Goal: Transaction & Acquisition: Purchase product/service

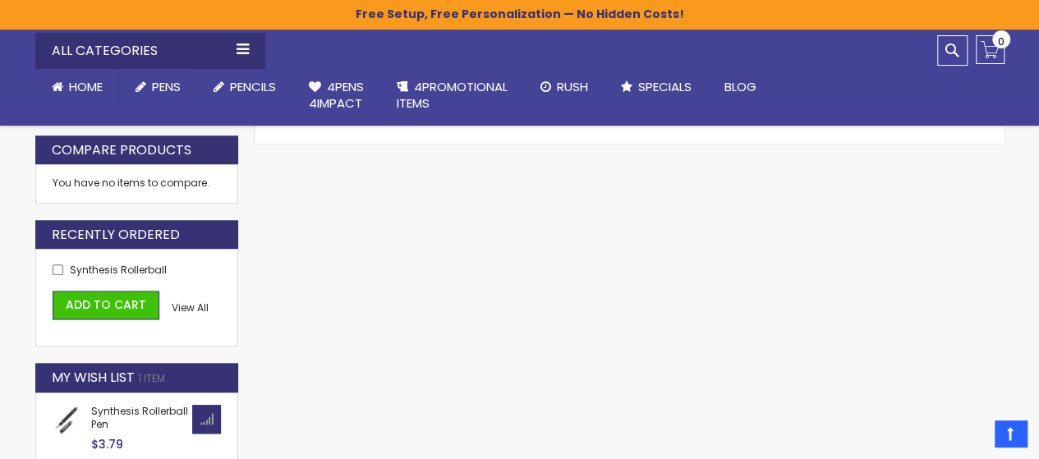
scroll to position [575, 0]
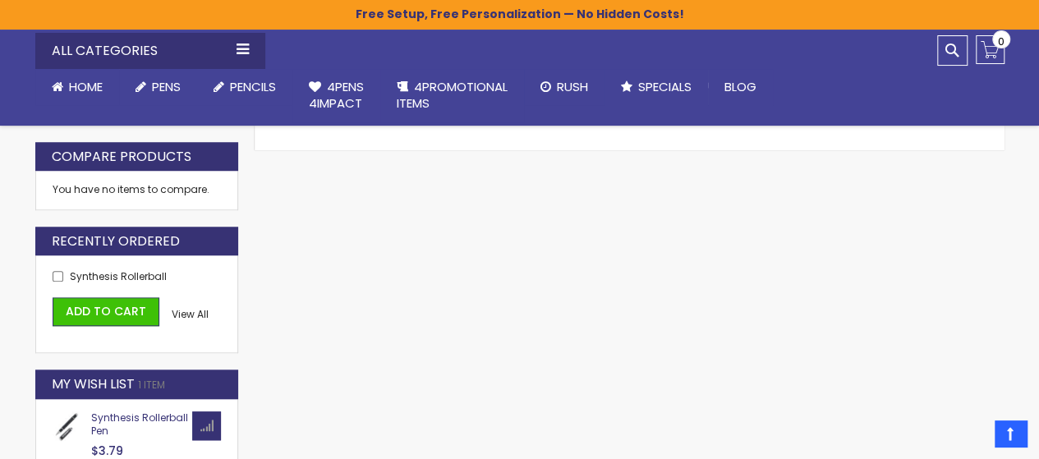
click at [126, 411] on span "Synthesis Rollerball Pen" at bounding box center [139, 424] width 97 height 27
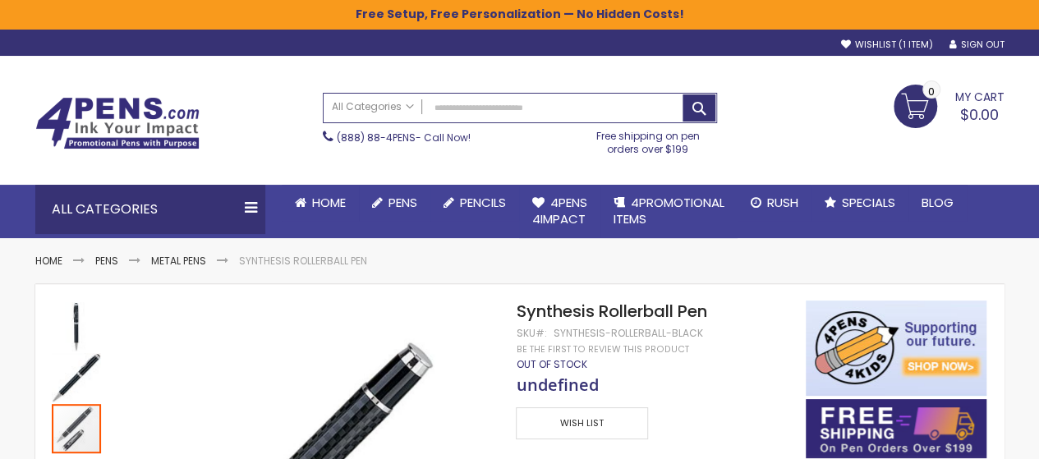
click at [535, 379] on span "undefined" at bounding box center [557, 385] width 82 height 22
